Goal: Check status: Check status

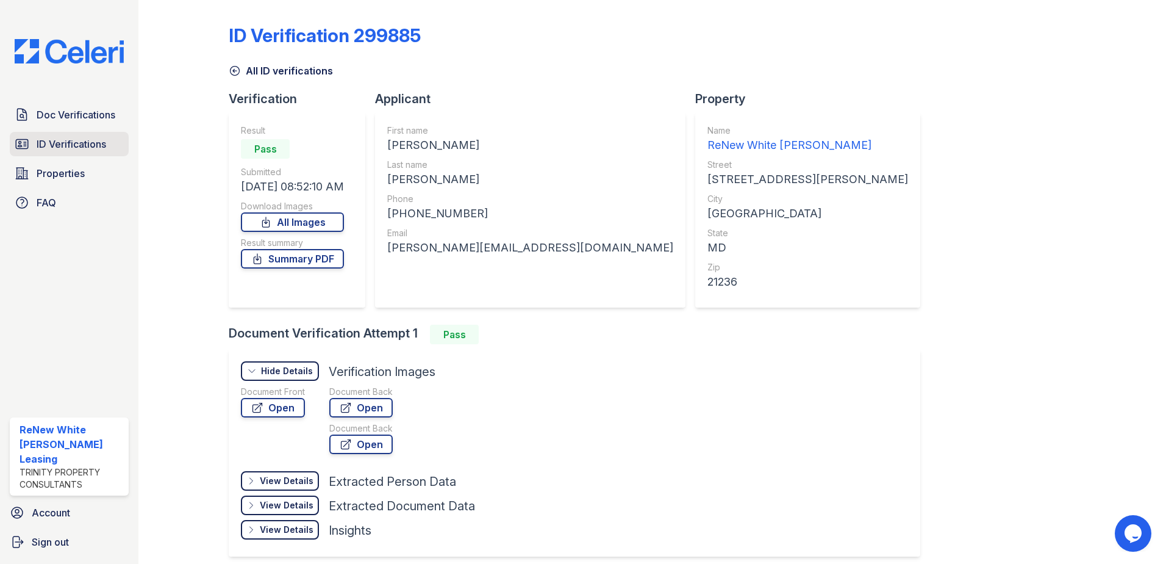
click at [80, 146] on span "ID Verifications" at bounding box center [72, 144] width 70 height 15
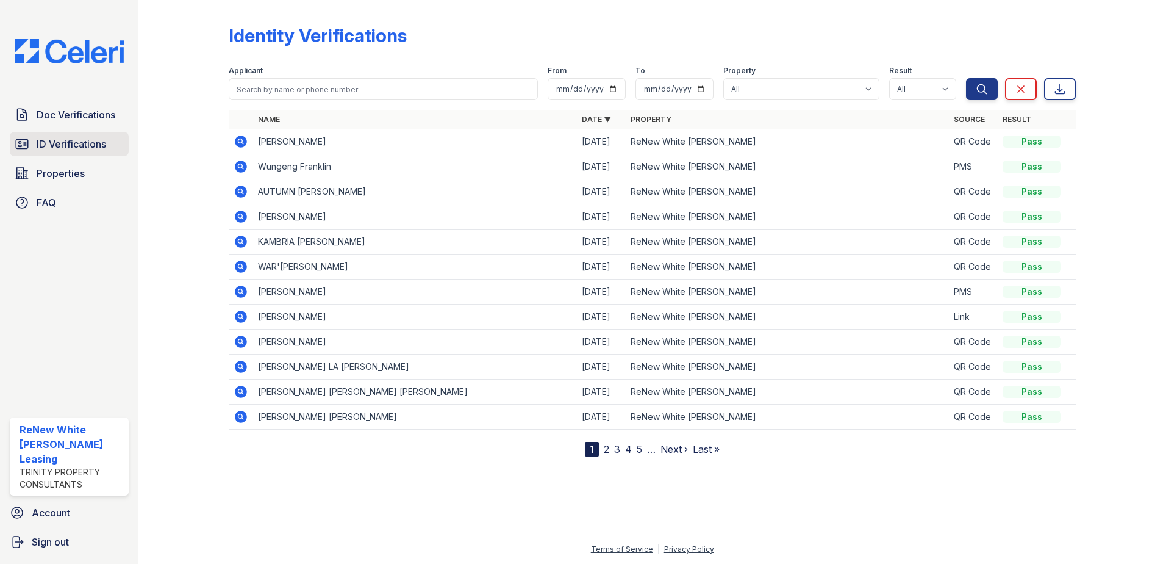
click at [75, 143] on span "ID Verifications" at bounding box center [72, 144] width 70 height 15
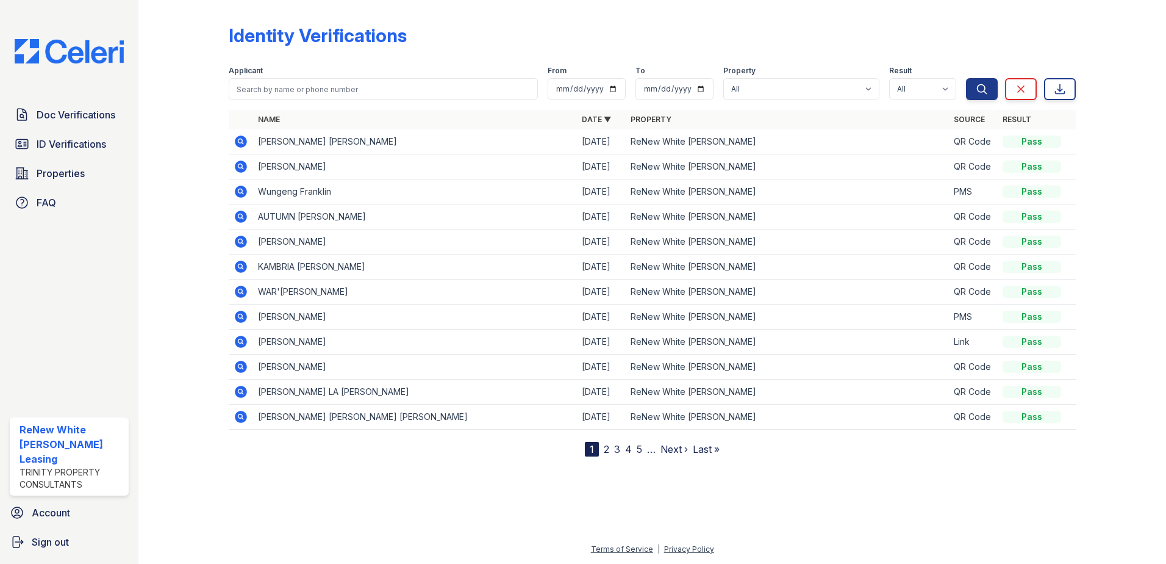
click at [239, 140] on icon at bounding box center [241, 141] width 15 height 15
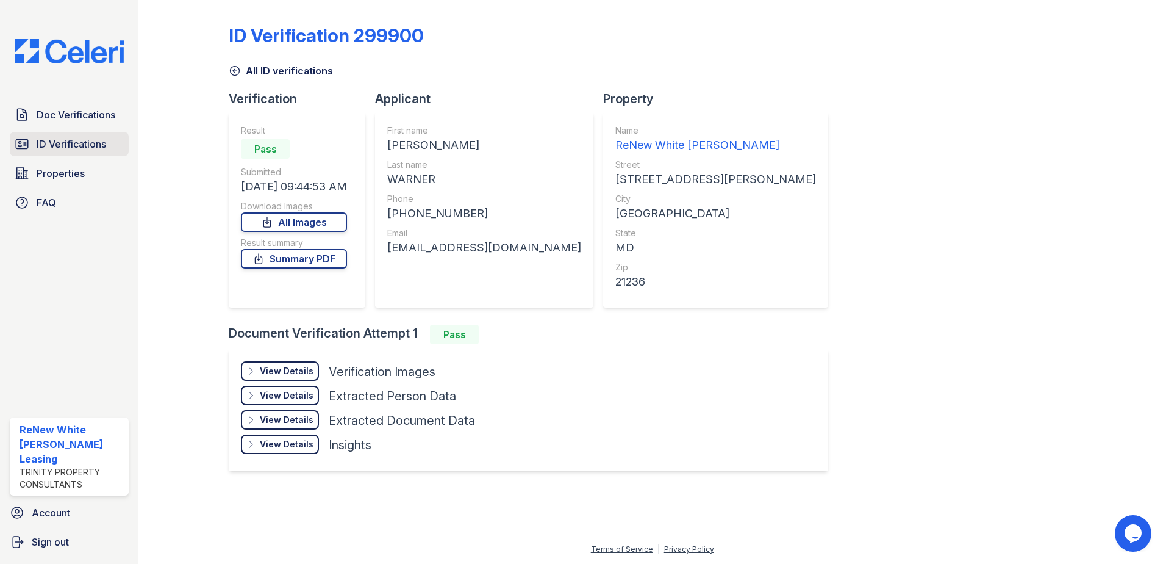
click at [88, 150] on span "ID Verifications" at bounding box center [72, 144] width 70 height 15
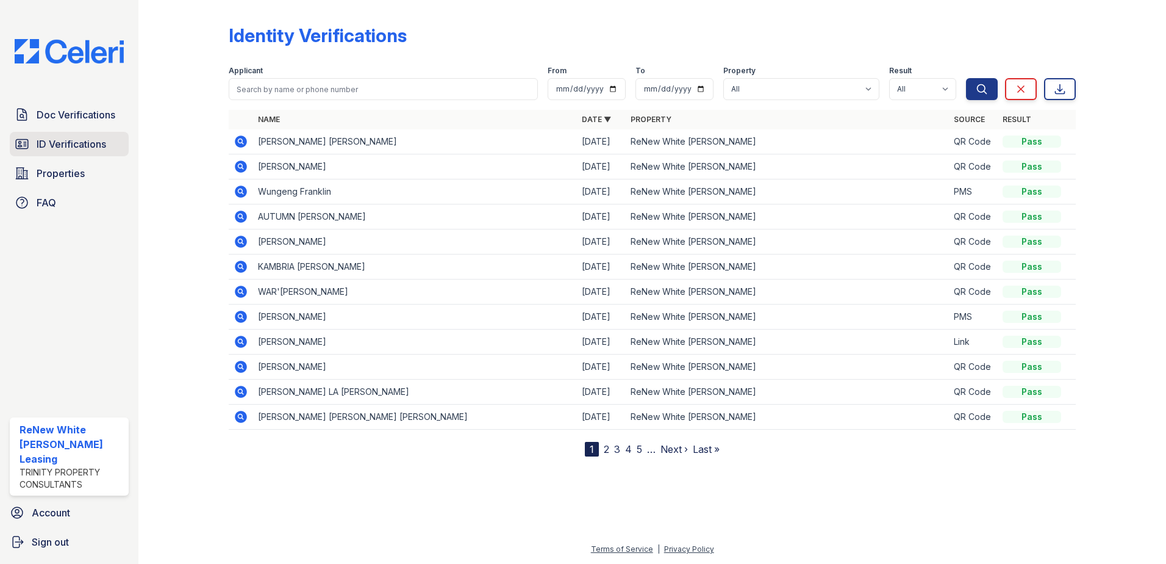
click at [84, 146] on span "ID Verifications" at bounding box center [72, 144] width 70 height 15
click at [91, 148] on span "ID Verifications" at bounding box center [72, 144] width 70 height 15
click at [35, 145] on link "ID Verifications" at bounding box center [69, 144] width 119 height 24
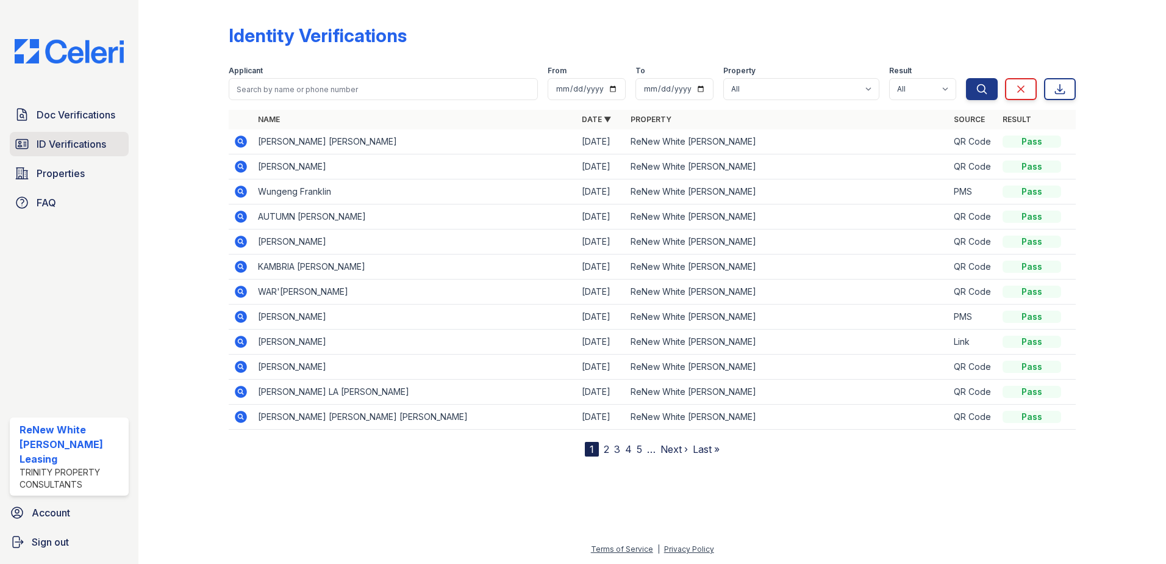
click at [35, 144] on link "ID Verifications" at bounding box center [69, 144] width 119 height 24
click at [91, 146] on span "ID Verifications" at bounding box center [72, 144] width 70 height 15
click at [63, 148] on span "ID Verifications" at bounding box center [72, 144] width 70 height 15
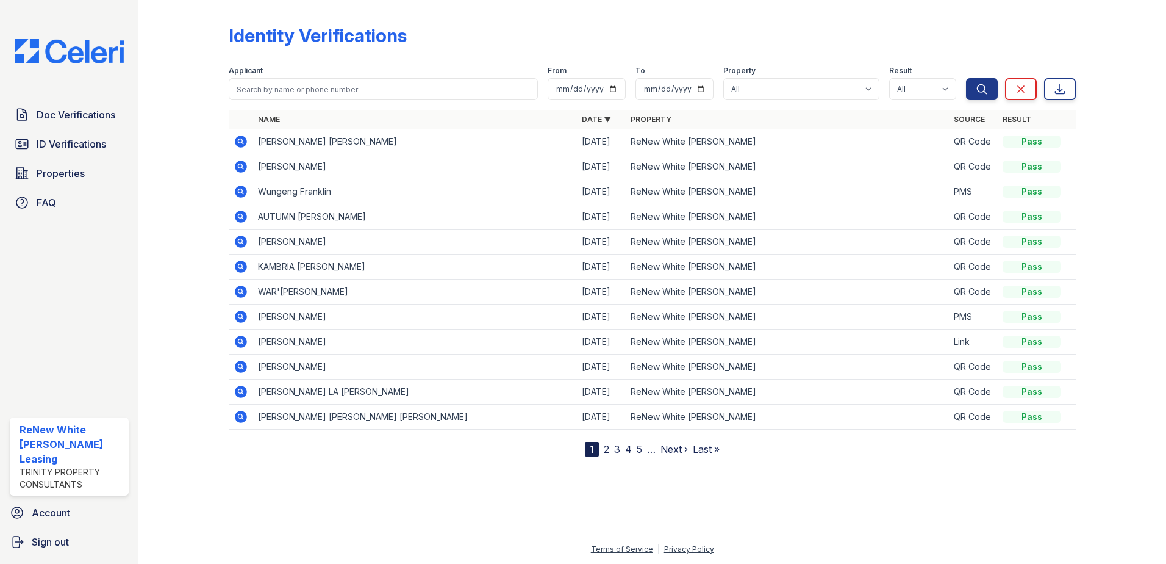
click at [63, 148] on span "ID Verifications" at bounding box center [72, 144] width 70 height 15
click at [52, 153] on link "ID Verifications" at bounding box center [69, 144] width 119 height 24
click at [51, 154] on link "ID Verifications" at bounding box center [69, 144] width 119 height 24
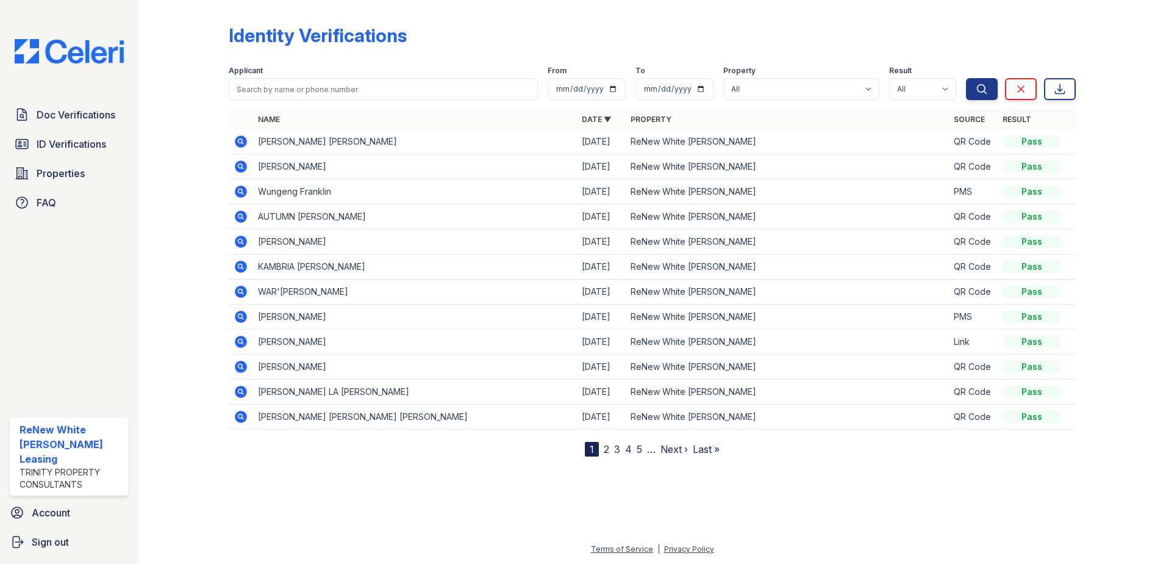
click at [51, 154] on link "ID Verifications" at bounding box center [69, 144] width 119 height 24
click at [50, 154] on link "ID Verifications" at bounding box center [69, 144] width 119 height 24
click at [605, 453] on link "2" at bounding box center [606, 449] width 5 height 12
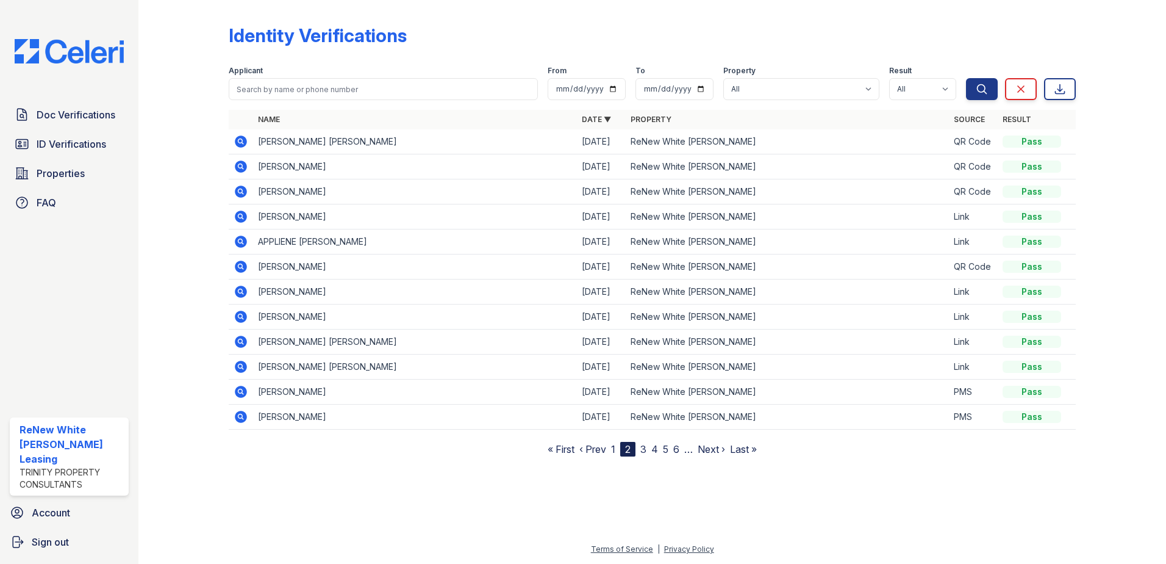
click at [645, 451] on link "3" at bounding box center [644, 449] width 6 height 12
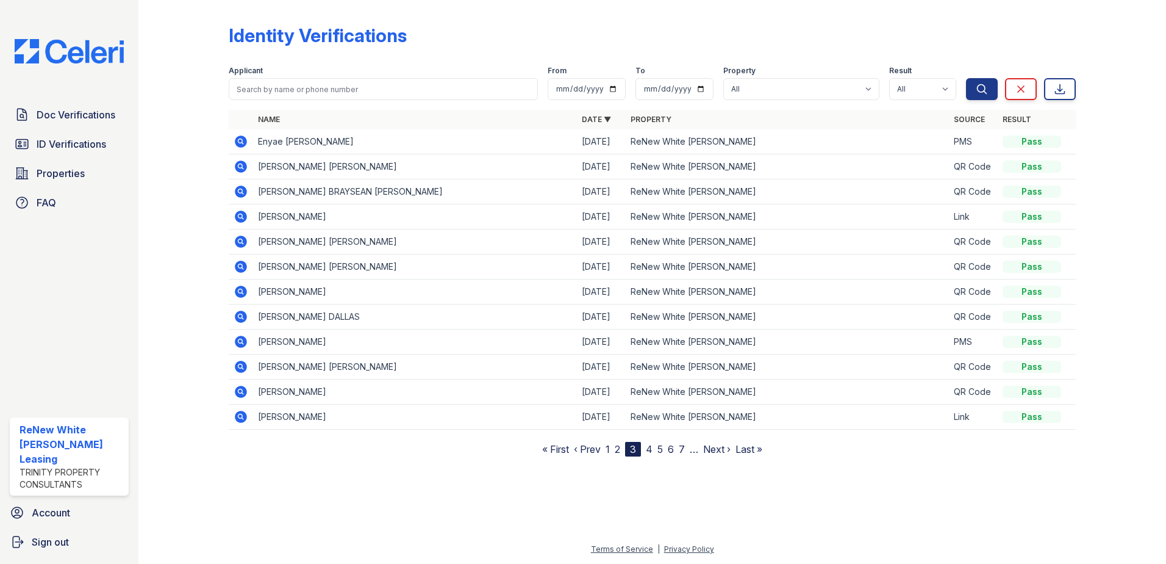
click at [651, 451] on link "4" at bounding box center [649, 449] width 7 height 12
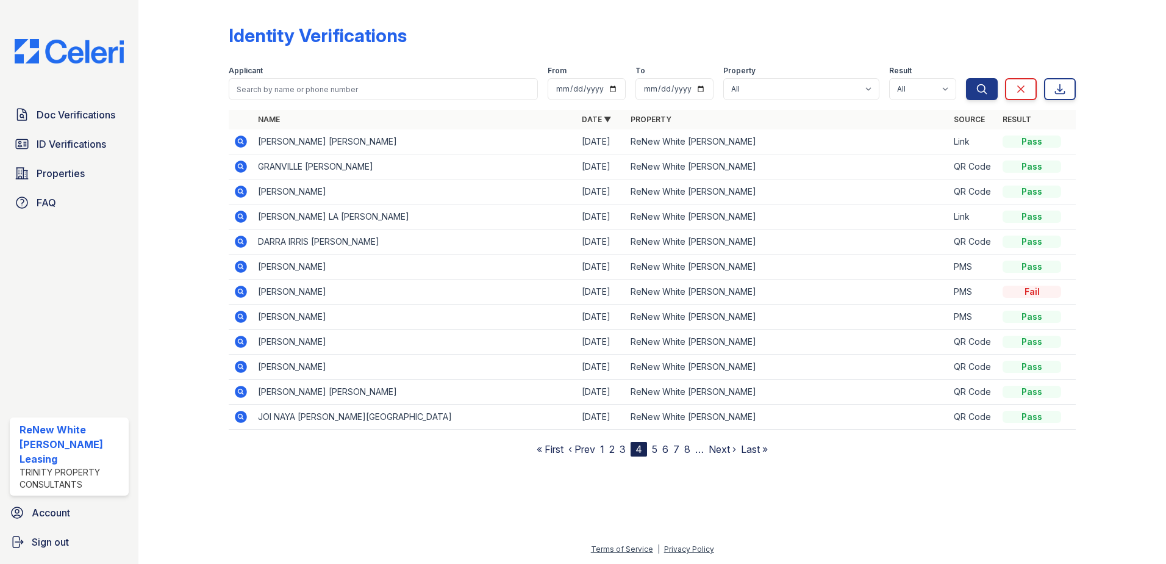
click at [243, 293] on icon at bounding box center [241, 291] width 15 height 15
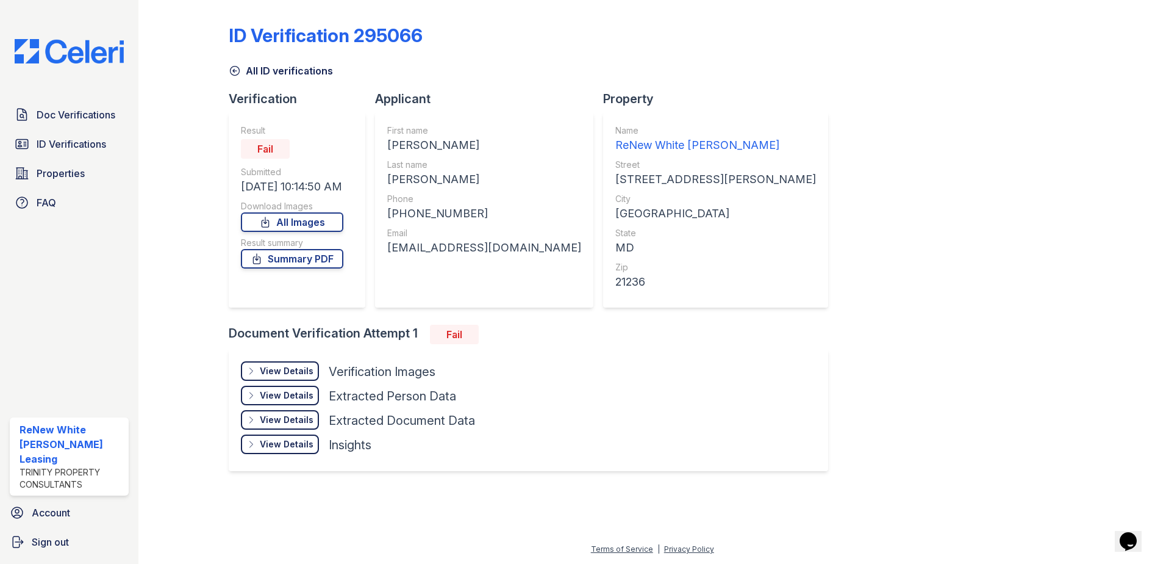
click at [299, 368] on div "View Details" at bounding box center [287, 371] width 54 height 12
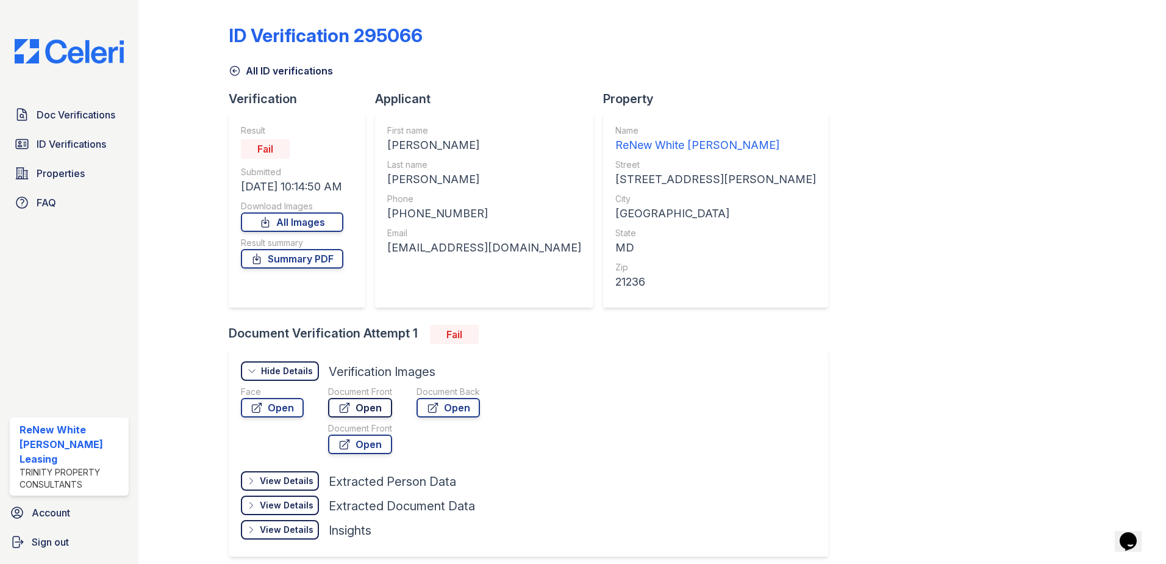
click at [373, 409] on link "Open" at bounding box center [360, 408] width 64 height 20
click at [246, 77] on link "All ID verifications" at bounding box center [281, 70] width 104 height 15
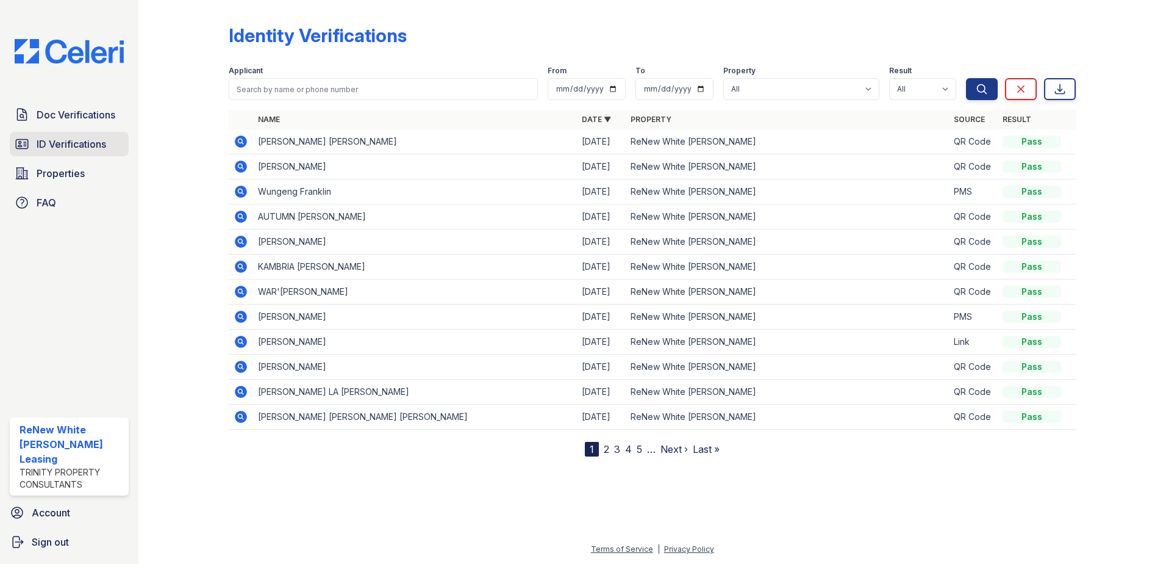
click at [95, 146] on span "ID Verifications" at bounding box center [72, 144] width 70 height 15
click at [68, 143] on span "ID Verifications" at bounding box center [72, 144] width 70 height 15
click at [70, 141] on span "ID Verifications" at bounding box center [72, 144] width 70 height 15
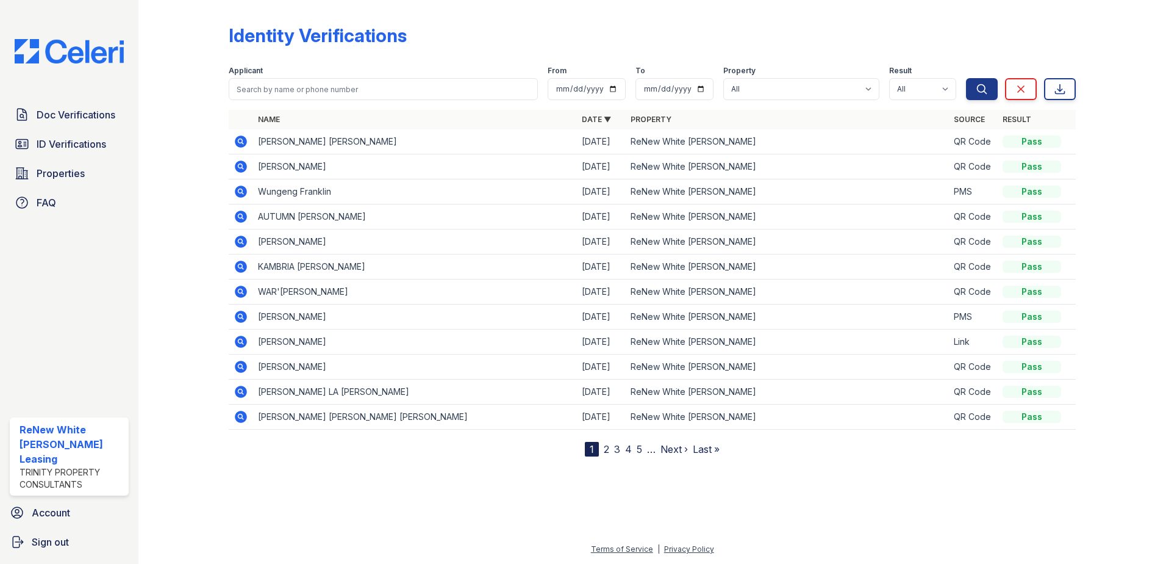
click at [70, 141] on span "ID Verifications" at bounding box center [72, 144] width 70 height 15
click at [65, 133] on link "ID Verifications" at bounding box center [69, 144] width 119 height 24
click at [60, 140] on span "ID Verifications" at bounding box center [72, 144] width 70 height 15
click at [82, 145] on span "ID Verifications" at bounding box center [72, 144] width 70 height 15
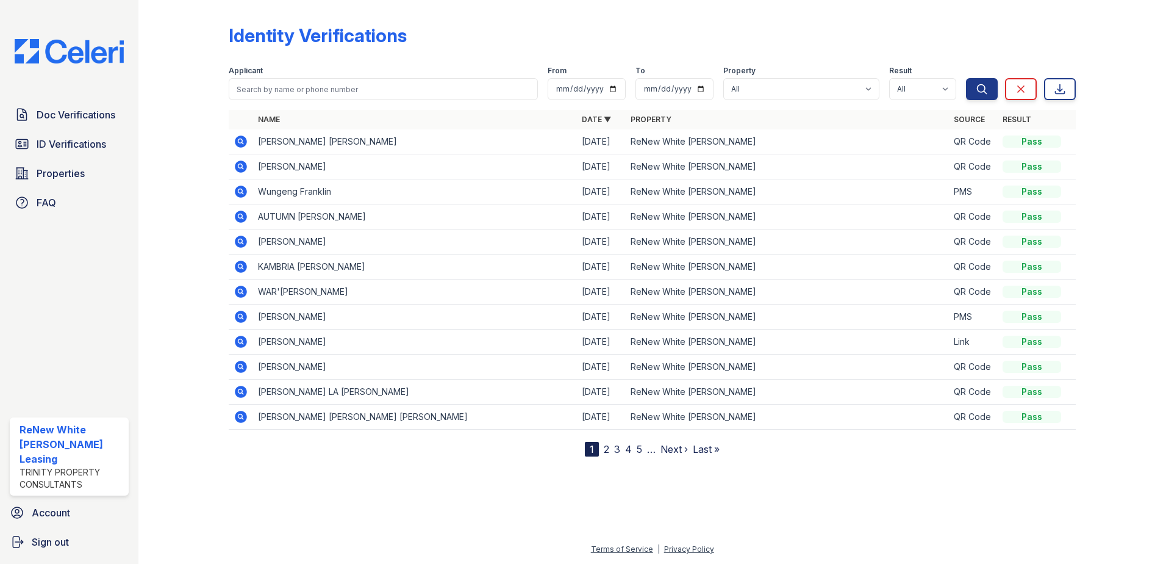
click at [82, 145] on span "ID Verifications" at bounding box center [72, 144] width 70 height 15
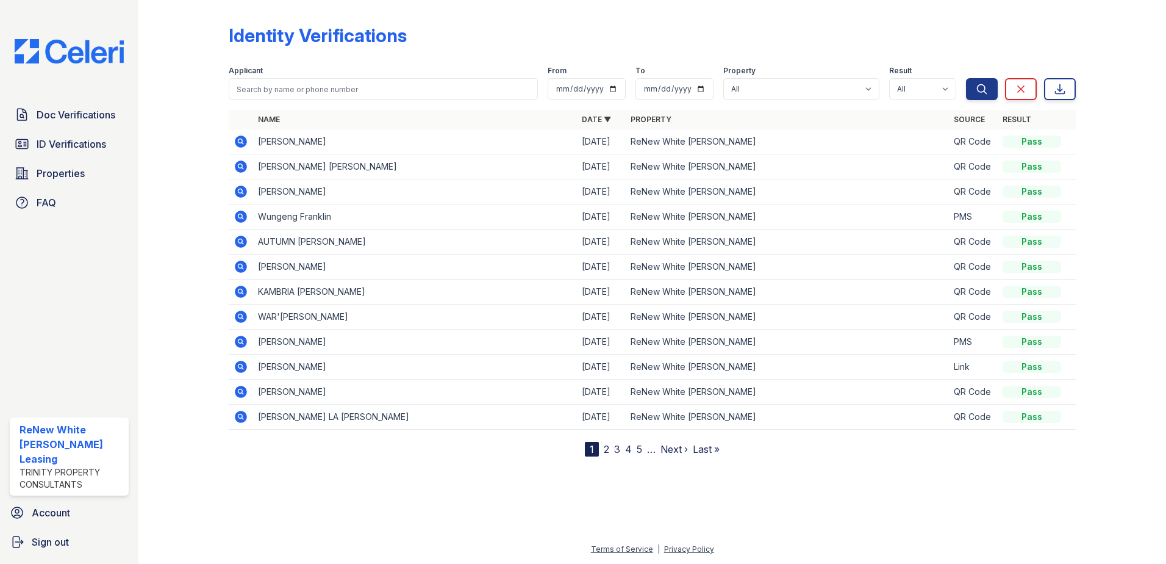
click at [237, 143] on icon at bounding box center [241, 141] width 12 height 12
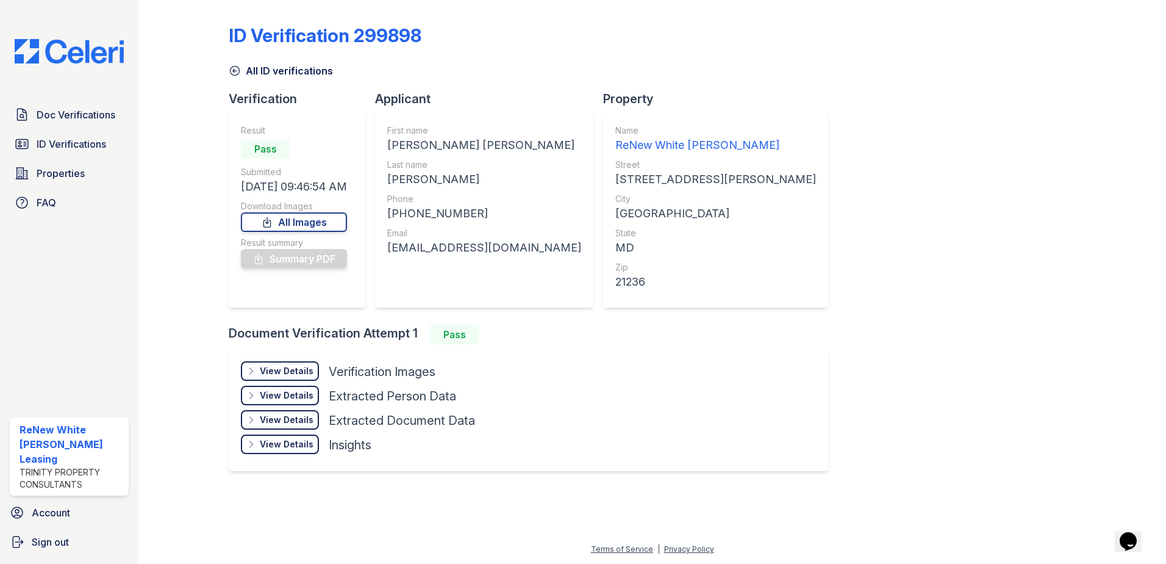
click at [268, 363] on div "View Details Details" at bounding box center [280, 371] width 78 height 20
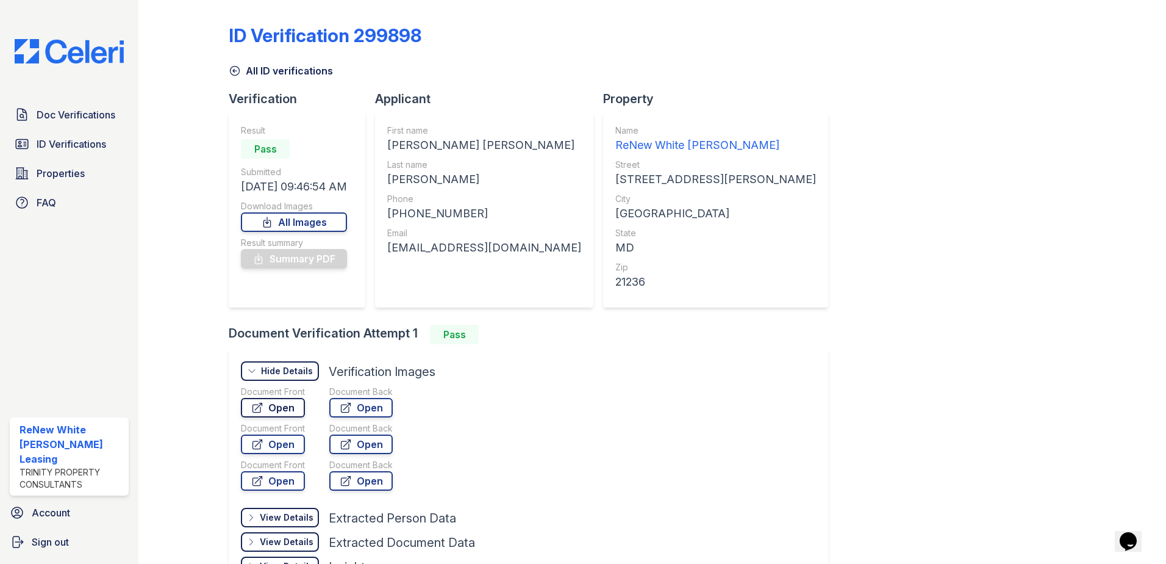
click at [269, 407] on link "Open" at bounding box center [273, 408] width 64 height 20
